Goal: Task Accomplishment & Management: Manage account settings

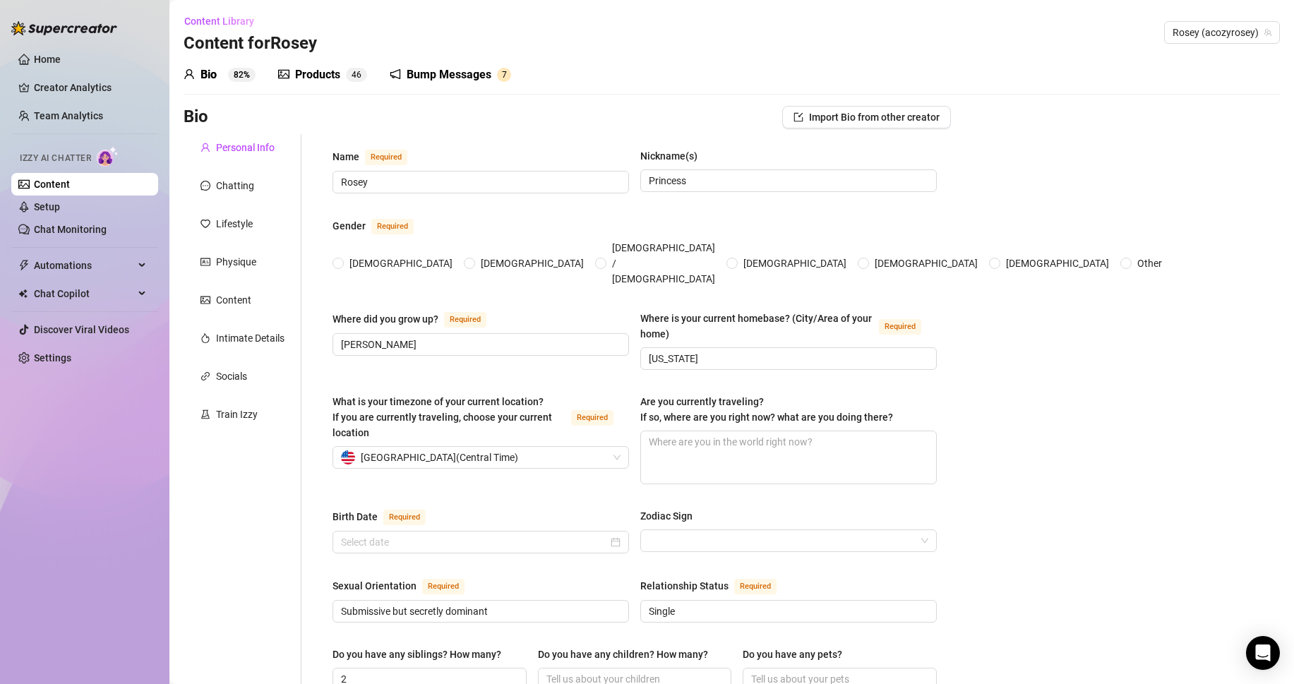
radio input "true"
type input "[DATE]"
click at [107, 377] on div "Home Creator Analytics Team Analytics Izzy AI Chatter Content Setup Chat Monito…" at bounding box center [84, 336] width 147 height 672
click at [71, 352] on link "Settings" at bounding box center [52, 357] width 37 height 11
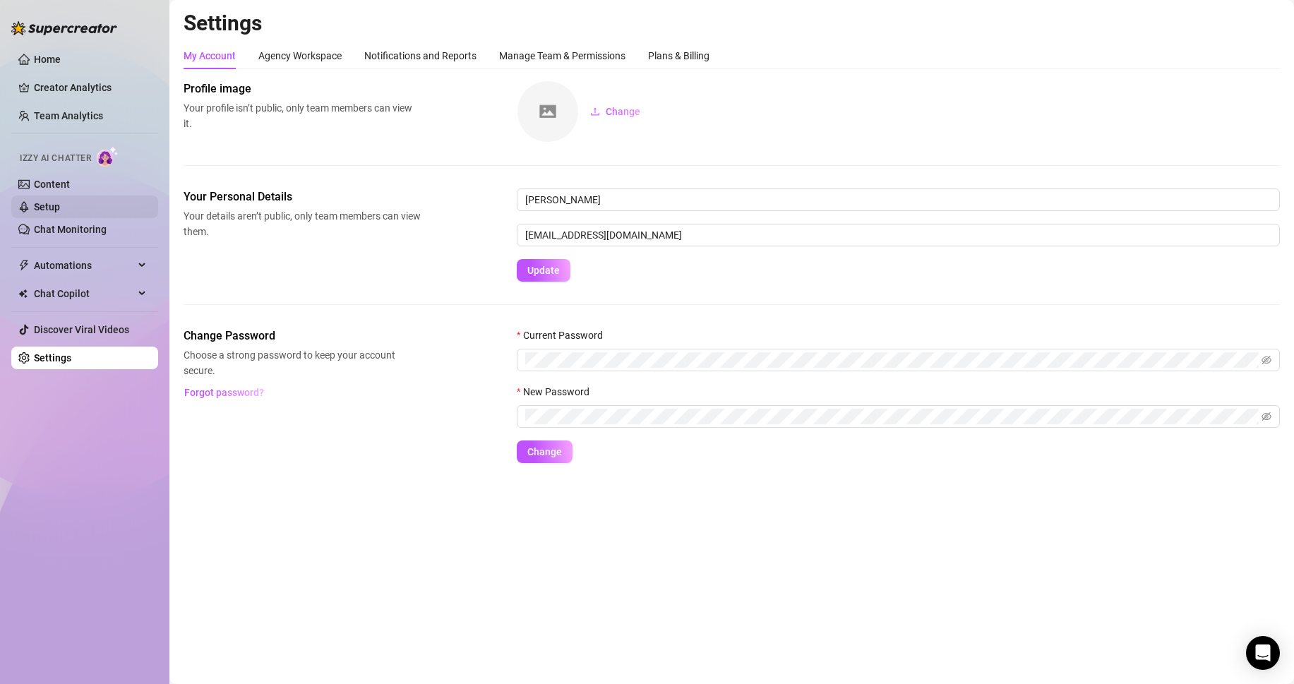
click at [60, 201] on link "Setup" at bounding box center [47, 206] width 26 height 11
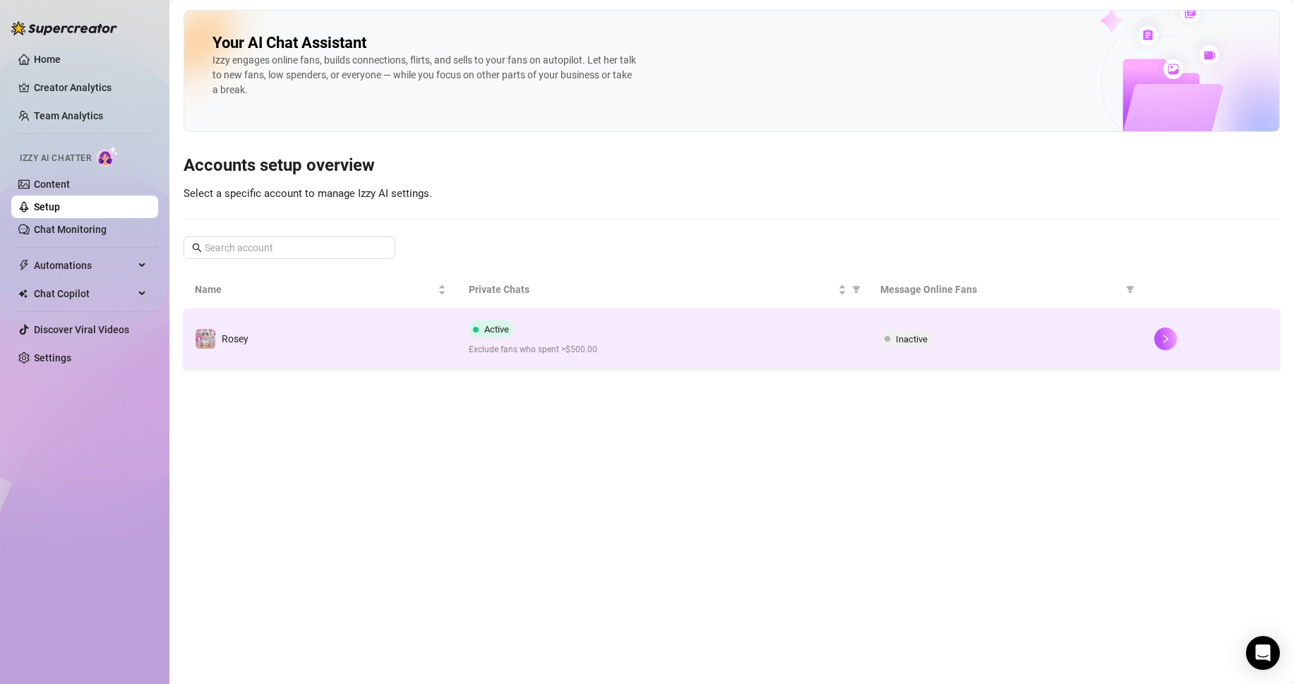
click at [725, 336] on div "Active Exclude fans who spent >$500.00" at bounding box center [663, 339] width 388 height 36
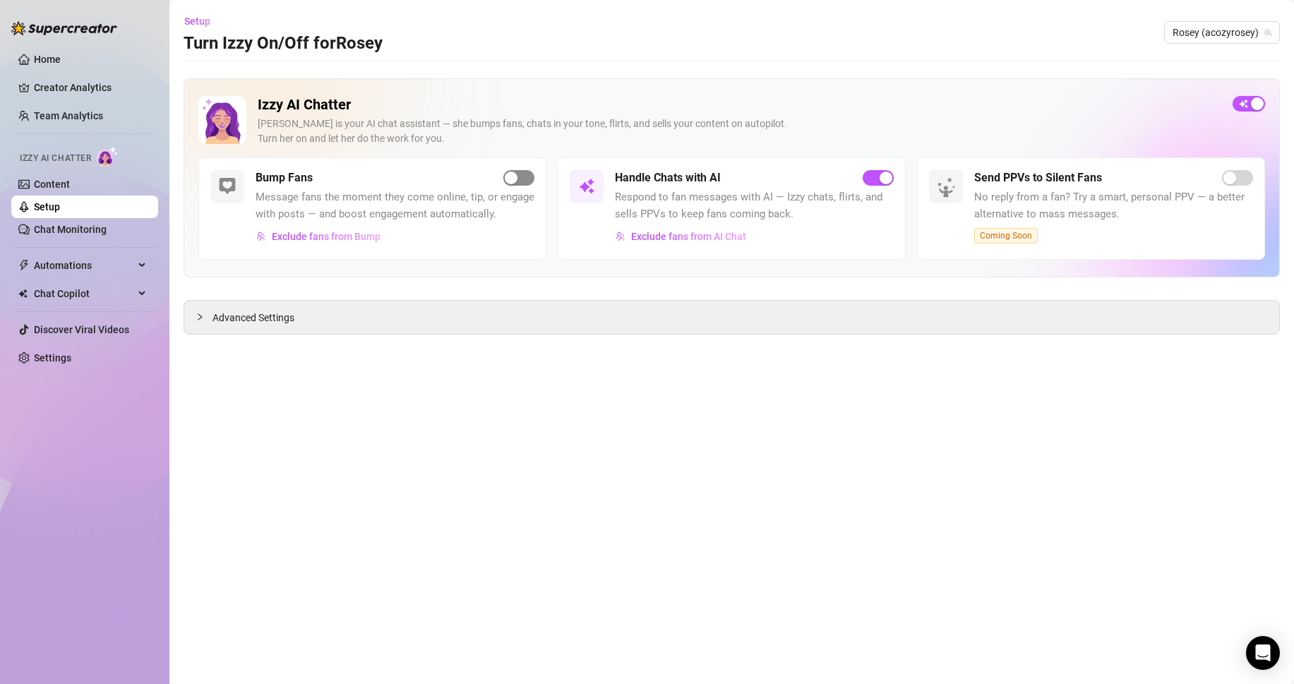
click at [519, 175] on button "button" at bounding box center [519, 178] width 31 height 16
click at [42, 62] on link "Home" at bounding box center [47, 59] width 27 height 11
